Goal: Information Seeking & Learning: Learn about a topic

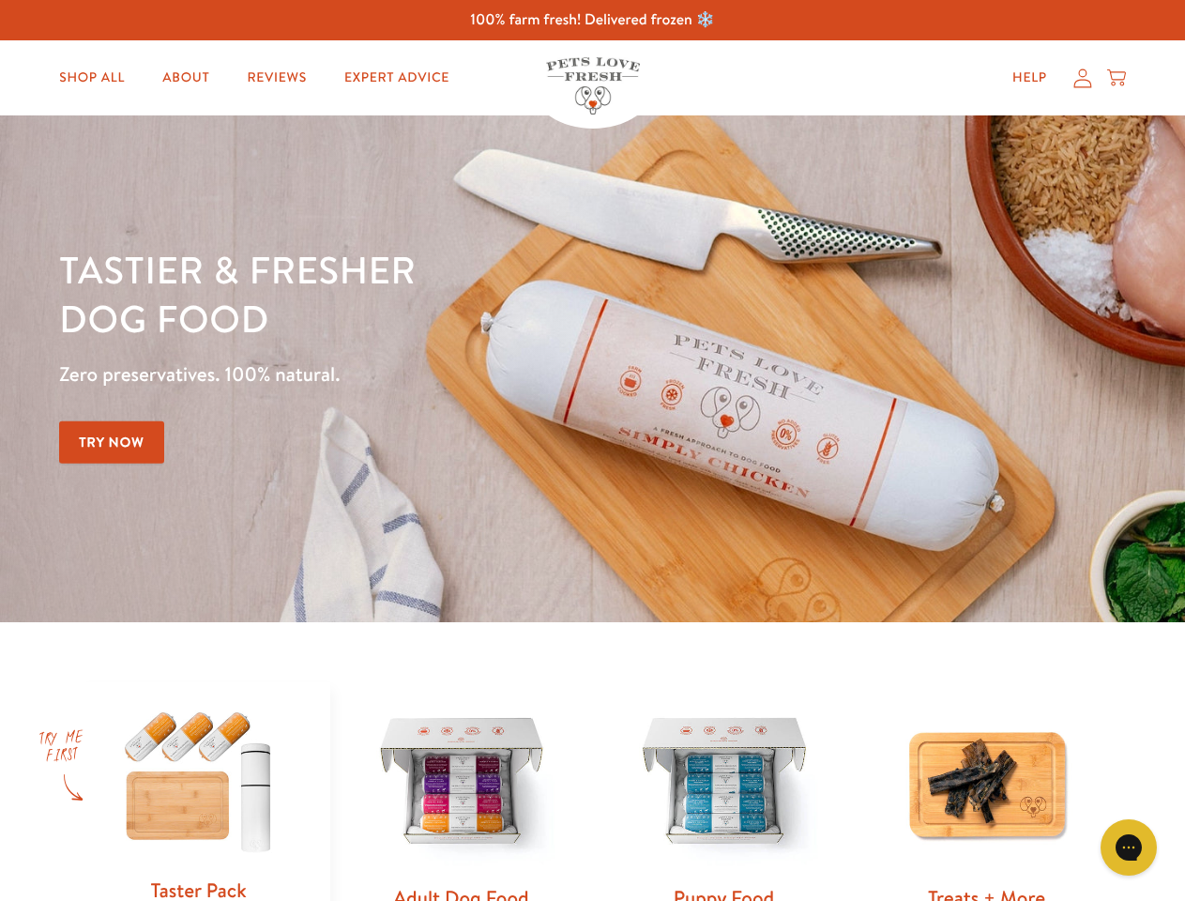
click at [592, 450] on div "Tastier & fresher dog food Zero preservatives. 100% natural. Try Now" at bounding box center [414, 369] width 711 height 248
click at [1129, 847] on icon "Gorgias live chat" at bounding box center [1128, 847] width 18 height 18
